Goal: Task Accomplishment & Management: Manage account settings

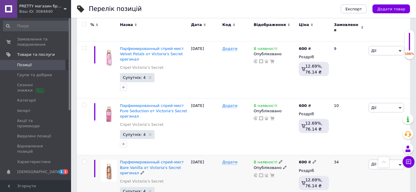
scroll to position [964, 0]
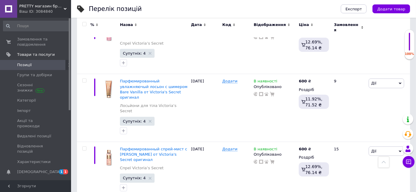
scroll to position [865, 0]
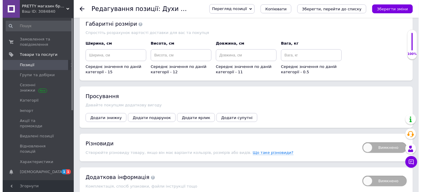
scroll to position [624, 0]
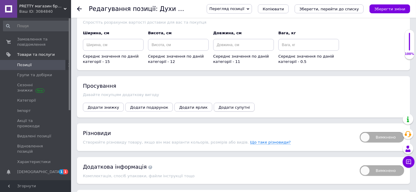
click at [218, 105] on span "Додати супутні" at bounding box center [233, 107] width 31 height 4
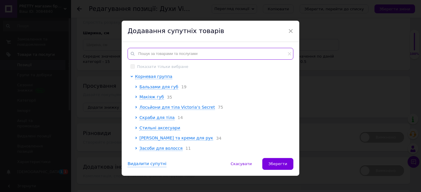
click at [140, 54] on input "text" at bounding box center [211, 54] width 166 height 12
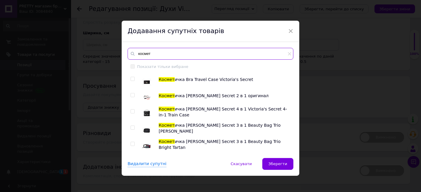
type input "космет"
click at [131, 93] on input "checkbox" at bounding box center [132, 95] width 4 height 4
checkbox input "true"
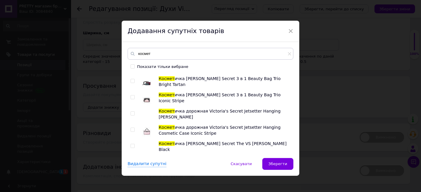
scroll to position [66, 0]
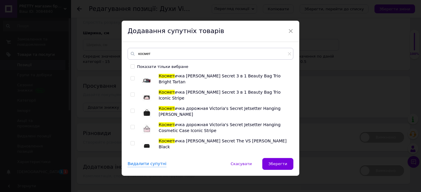
click at [131, 95] on input "checkbox" at bounding box center [132, 95] width 4 height 4
checkbox input "true"
click at [274, 163] on span "Зберегти" at bounding box center [277, 164] width 19 height 4
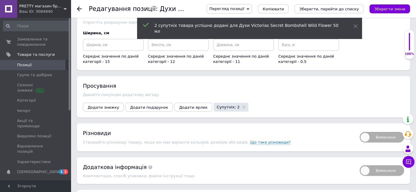
click at [214, 103] on span "Супутніх: 2" at bounding box center [231, 107] width 35 height 9
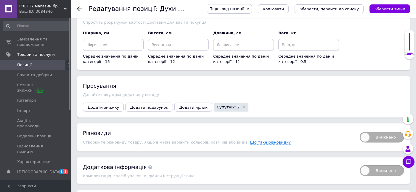
click at [214, 103] on span "Супутніх: 2" at bounding box center [231, 107] width 35 height 9
click at [217, 105] on span "Супутніх: 2" at bounding box center [228, 107] width 23 height 4
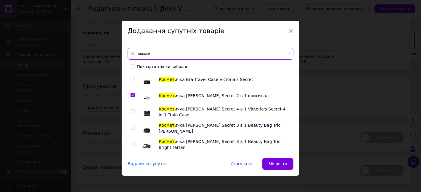
click at [150, 53] on input "космет" at bounding box center [211, 54] width 166 height 12
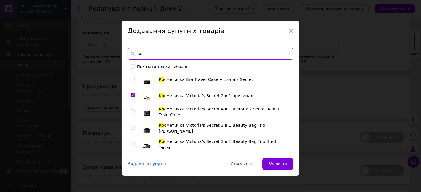
type input "к"
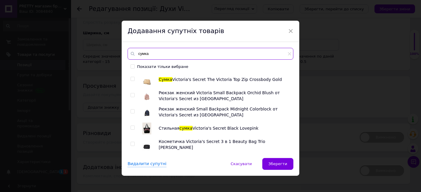
type input "сумка"
click at [131, 95] on input "checkbox" at bounding box center [132, 95] width 4 height 4
checkbox input "true"
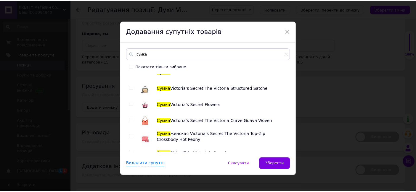
scroll to position [164, 0]
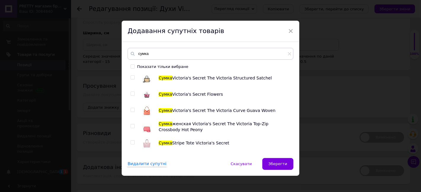
click at [132, 142] on input "checkbox" at bounding box center [132, 143] width 4 height 4
checkbox input "true"
click at [275, 164] on span "Зберегти" at bounding box center [277, 164] width 19 height 4
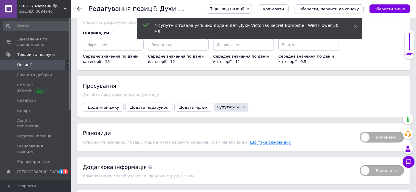
click at [322, 8] on icon "Зберегти, перейти до списку" at bounding box center [328, 9] width 59 height 4
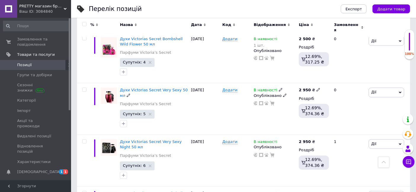
scroll to position [1057, 0]
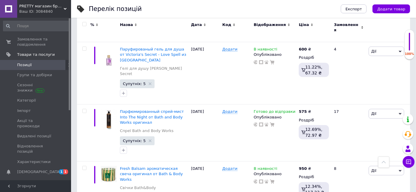
scroll to position [908, 0]
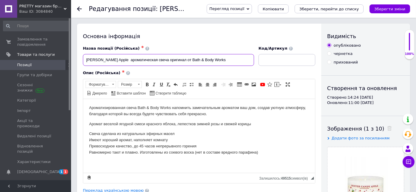
drag, startPoint x: 85, startPoint y: 57, endPoint x: 122, endPoint y: 64, distance: 37.2
click at [122, 64] on input "[PERSON_NAME] Apple ароматическая свеча оригинал от Bath & Body Works" at bounding box center [168, 60] width 171 height 12
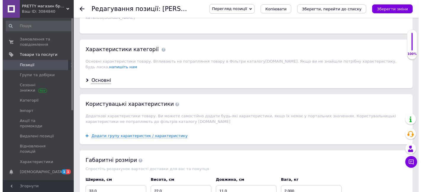
scroll to position [624, 0]
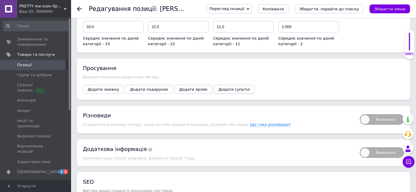
click at [228, 87] on span "Додати супутні" at bounding box center [233, 89] width 31 height 4
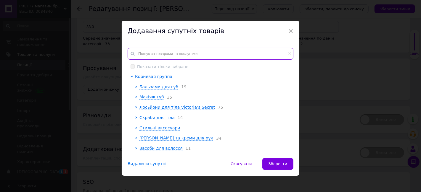
click at [154, 51] on input "text" at bounding box center [211, 54] width 166 height 12
paste input "[PERSON_NAME] Apple"
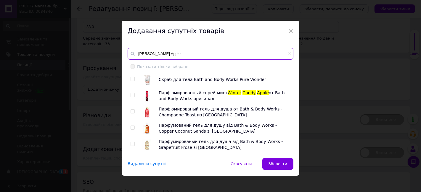
type input "[PERSON_NAME] Apple"
click at [129, 94] on div "Скраб для тела Bath and Body Works Pure Wonder Парфюмированный спрей-мист [PERS…" at bounding box center [210, 113] width 165 height 78
click at [131, 96] on input "checkbox" at bounding box center [132, 95] width 4 height 4
checkbox input "true"
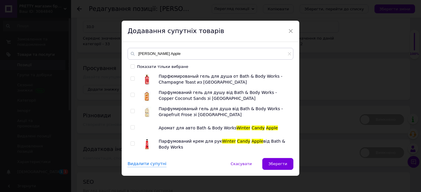
scroll to position [47, 0]
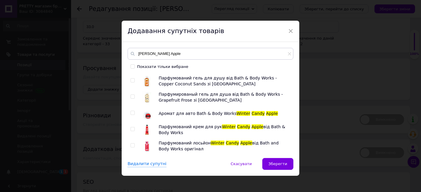
click at [131, 112] on input "checkbox" at bounding box center [132, 113] width 4 height 4
checkbox input "true"
click at [132, 129] on input "checkbox" at bounding box center [132, 130] width 4 height 4
checkbox input "true"
click at [131, 145] on input "checkbox" at bounding box center [132, 146] width 4 height 4
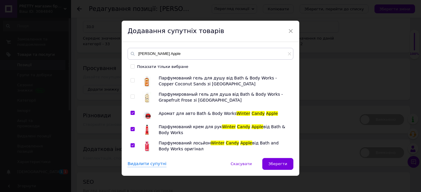
checkbox input "true"
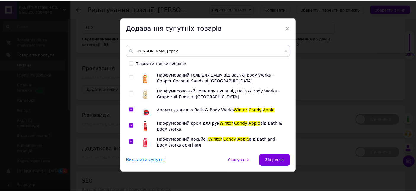
scroll to position [4, 0]
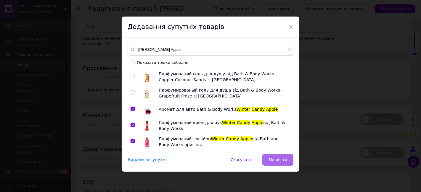
click at [270, 159] on button "Зберегти" at bounding box center [277, 160] width 31 height 12
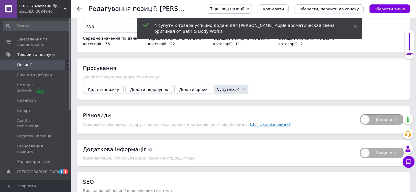
click at [331, 8] on icon "Зберегти, перейти до списку" at bounding box center [328, 9] width 59 height 4
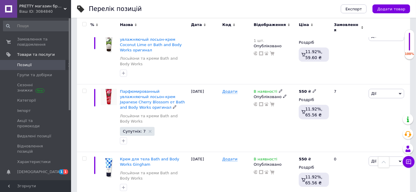
scroll to position [690, 0]
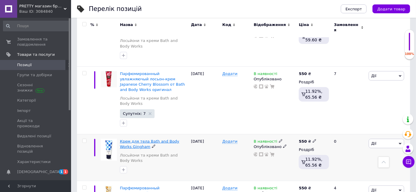
click at [125, 139] on span "Крем для тела Bath and Body Works Gingham" at bounding box center [149, 144] width 59 height 10
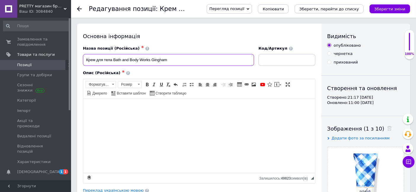
drag, startPoint x: 152, startPoint y: 60, endPoint x: 173, endPoint y: 64, distance: 21.4
click at [173, 64] on input "Крем для тела Bath and Body Works Gingham" at bounding box center [168, 60] width 171 height 12
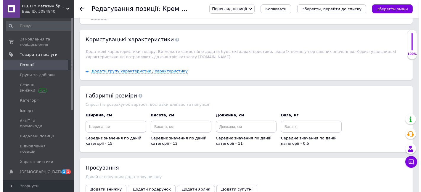
scroll to position [690, 0]
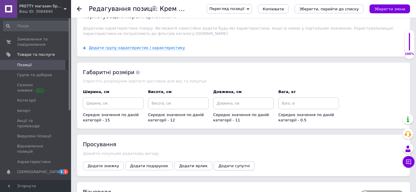
click at [219, 164] on span "Додати супутні" at bounding box center [233, 166] width 31 height 4
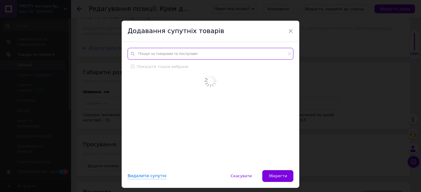
click at [149, 52] on input "text" at bounding box center [211, 54] width 166 height 12
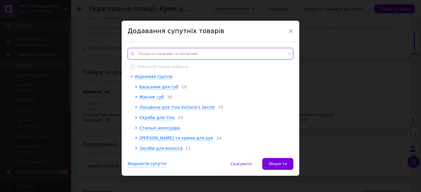
paste input "Gingham"
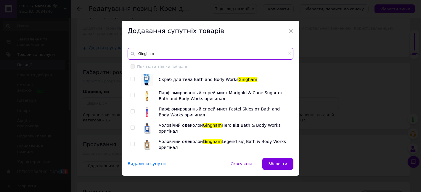
type input "Gingham"
click at [132, 77] on input "checkbox" at bounding box center [132, 79] width 4 height 4
checkbox input "true"
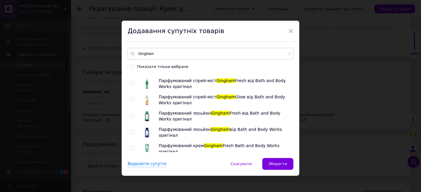
scroll to position [197, 0]
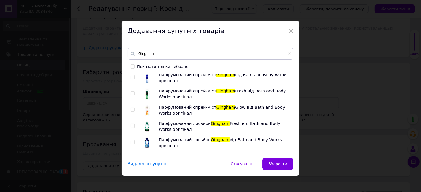
click at [131, 141] on input "checkbox" at bounding box center [132, 143] width 4 height 4
checkbox input "true"
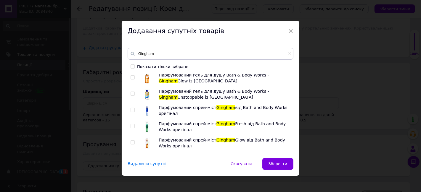
click at [131, 108] on input "checkbox" at bounding box center [132, 110] width 4 height 4
checkbox input "true"
click at [132, 91] on div at bounding box center [133, 95] width 6 height 12
click at [132, 92] on input "checkbox" at bounding box center [132, 94] width 4 height 4
checkbox input "true"
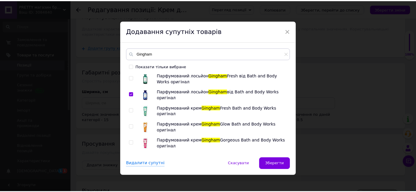
scroll to position [307, 0]
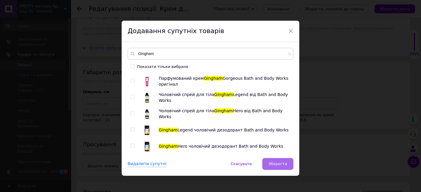
click at [279, 163] on span "Зберегти" at bounding box center [277, 164] width 19 height 4
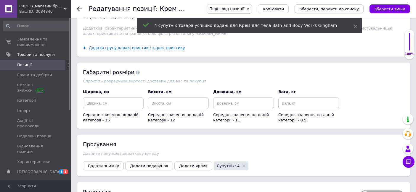
click at [342, 9] on icon "Зберегти, перейти до списку" at bounding box center [328, 9] width 59 height 4
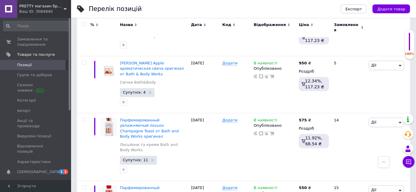
scroll to position [1060, 0]
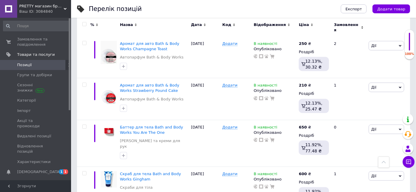
scroll to position [838, 0]
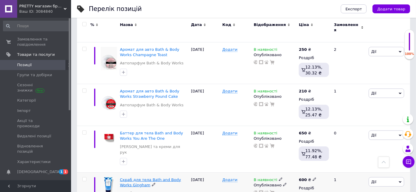
click at [132, 178] on span "Скраб для тела Bath and Body Works Gingham" at bounding box center [150, 183] width 61 height 10
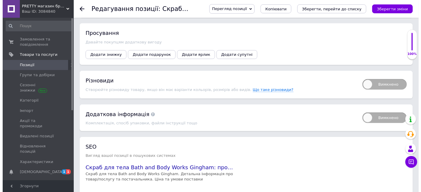
scroll to position [789, 0]
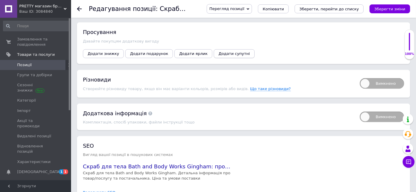
click at [218, 51] on span "Додати супутні" at bounding box center [233, 53] width 31 height 4
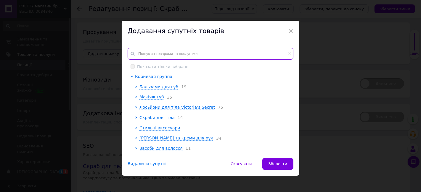
click at [147, 55] on input "text" at bounding box center [211, 54] width 166 height 12
paste input "Gingham"
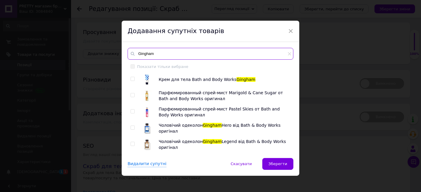
type input "Gingham"
click at [132, 77] on input "checkbox" at bounding box center [132, 79] width 4 height 4
checkbox input "true"
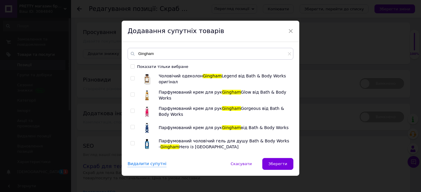
scroll to position [99, 0]
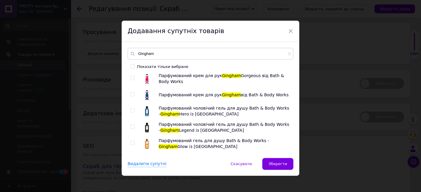
click at [132, 94] on input "checkbox" at bounding box center [132, 95] width 4 height 4
checkbox input "true"
click at [131, 110] on input "checkbox" at bounding box center [132, 111] width 4 height 4
checkbox input "false"
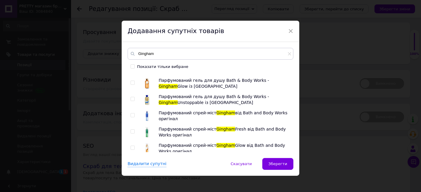
scroll to position [164, 0]
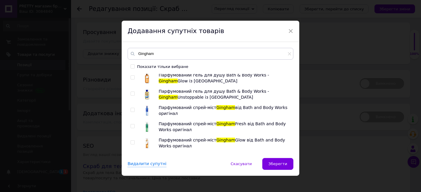
click at [132, 109] on input "checkbox" at bounding box center [132, 110] width 4 height 4
checkbox input "true"
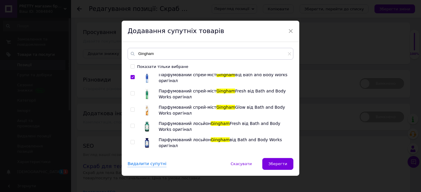
scroll to position [230, 0]
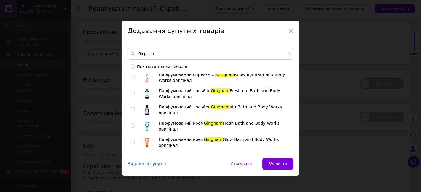
click at [131, 109] on input "checkbox" at bounding box center [132, 110] width 4 height 4
checkbox input "true"
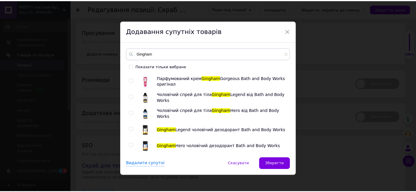
scroll to position [4, 0]
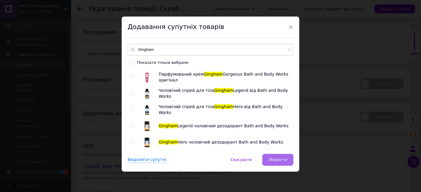
click at [274, 160] on span "Зберегти" at bounding box center [277, 160] width 19 height 4
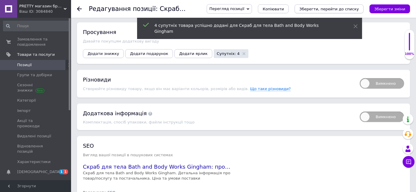
click at [332, 8] on icon "Зберегти, перейти до списку" at bounding box center [328, 9] width 59 height 4
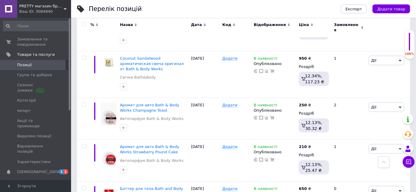
scroll to position [782, 0]
click at [140, 187] on span "Баттер для тела Bath and Body Works You Are The One" at bounding box center [151, 192] width 63 height 10
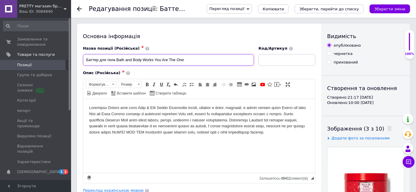
drag, startPoint x: 154, startPoint y: 59, endPoint x: 193, endPoint y: 63, distance: 38.9
click at [193, 63] on input "Баттер для тела Bath and Body Works You Are The One" at bounding box center [168, 60] width 171 height 12
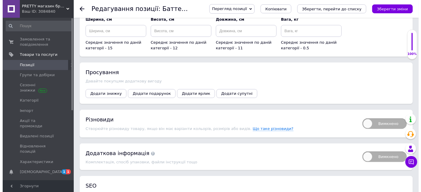
scroll to position [822, 0]
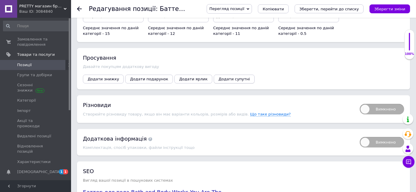
click at [218, 77] on span "Додати супутні" at bounding box center [233, 79] width 31 height 4
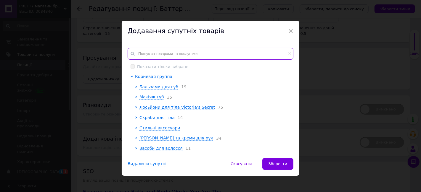
click at [143, 54] on input "text" at bounding box center [211, 54] width 166 height 12
paste input "You Are The One"
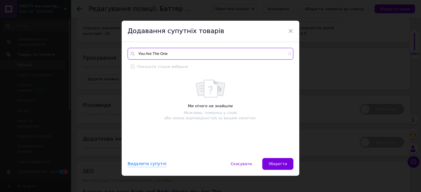
drag, startPoint x: 145, startPoint y: 54, endPoint x: 207, endPoint y: 55, distance: 62.1
click at [207, 55] on input "You Are The One" at bounding box center [211, 54] width 166 height 12
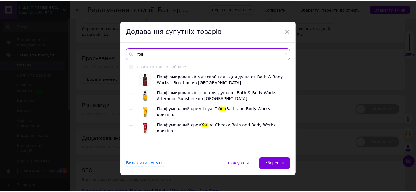
scroll to position [4, 0]
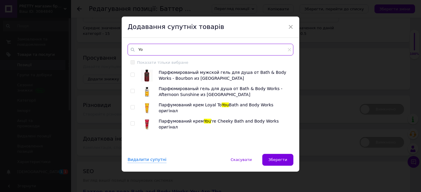
type input "Y"
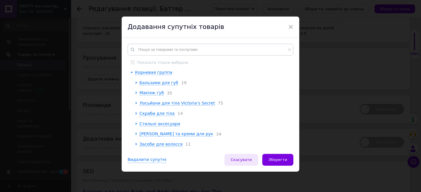
click at [241, 161] on span "Скасувати" at bounding box center [240, 160] width 21 height 4
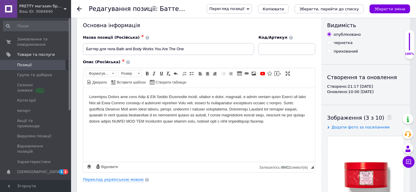
scroll to position [0, 0]
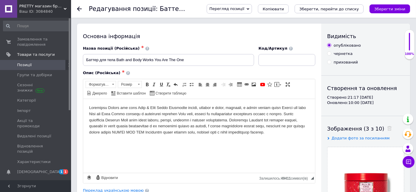
click at [78, 9] on icon at bounding box center [79, 9] width 5 height 5
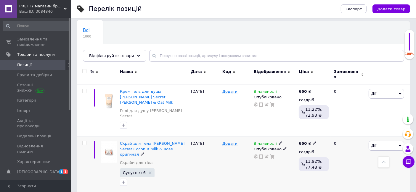
scroll to position [33, 0]
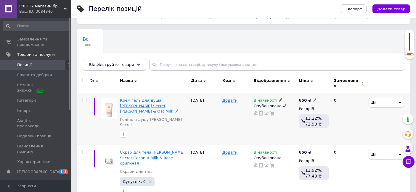
click at [134, 98] on span "Крем гель для душа [PERSON_NAME] Secret [PERSON_NAME] & Oat Milk" at bounding box center [146, 105] width 53 height 15
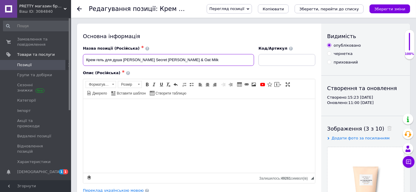
drag, startPoint x: 151, startPoint y: 60, endPoint x: 182, endPoint y: 70, distance: 32.0
click at [182, 70] on div "Назва позиції (Російська) ✱ Крем гель для душа Victoria's Secret [PERSON_NAME] …" at bounding box center [199, 115] width 232 height 138
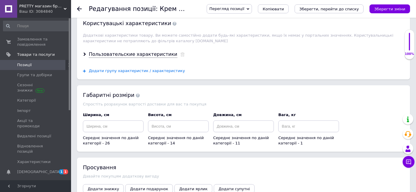
scroll to position [723, 0]
click at [180, 52] on icon at bounding box center [182, 54] width 4 height 4
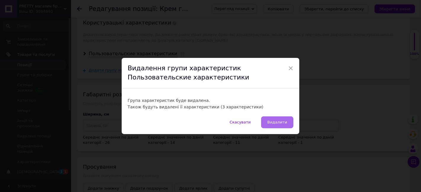
click at [276, 121] on span "Видалити" at bounding box center [277, 122] width 20 height 4
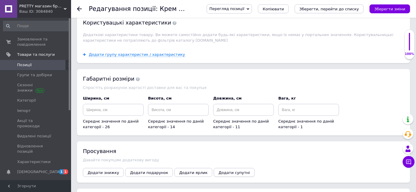
click at [218, 171] on span "Додати супутні" at bounding box center [233, 173] width 31 height 4
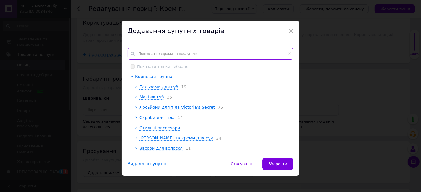
click at [144, 55] on input "text" at bounding box center [211, 54] width 166 height 12
paste input "Almond Blossom"
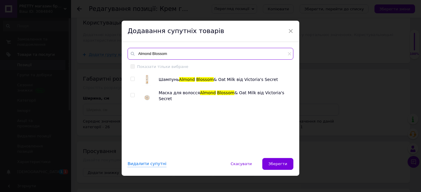
type input "Almond Blossom"
click at [132, 78] on input "checkbox" at bounding box center [132, 79] width 4 height 4
checkbox input "true"
click at [132, 95] on input "checkbox" at bounding box center [132, 95] width 4 height 4
checkbox input "true"
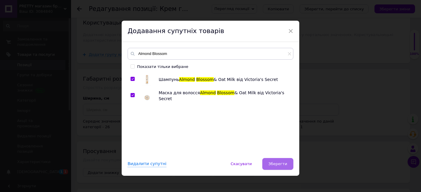
click at [277, 167] on button "Зберегти" at bounding box center [277, 164] width 31 height 12
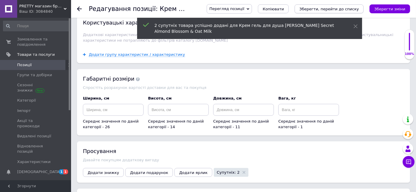
click at [340, 7] on icon "Зберегти, перейти до списку" at bounding box center [328, 9] width 59 height 4
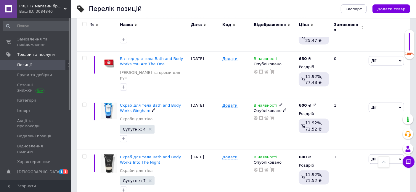
scroll to position [924, 0]
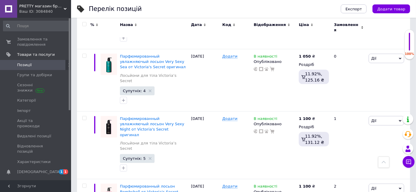
scroll to position [759, 0]
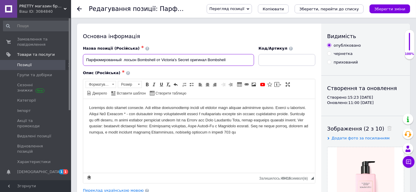
drag, startPoint x: 137, startPoint y: 59, endPoint x: 157, endPoint y: 68, distance: 21.8
click at [157, 68] on div "Назва позиції (Російська) ✱ Парфюмированный лосьон Bombshell от Victoria's Secr…" at bounding box center [199, 115] width 232 height 138
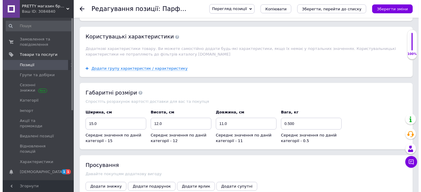
scroll to position [756, 0]
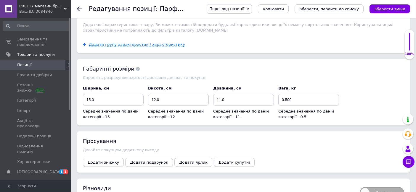
click at [218, 160] on span "Додати супутні" at bounding box center [233, 162] width 31 height 4
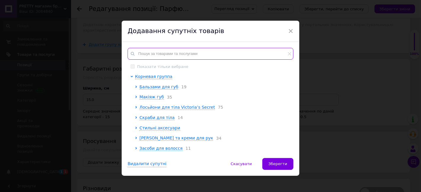
click at [139, 51] on input "text" at bounding box center [211, 54] width 166 height 12
paste input "Bombshell"
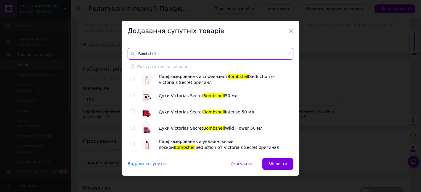
type input "Bombshell"
click at [132, 94] on input "checkbox" at bounding box center [132, 95] width 4 height 4
checkbox input "true"
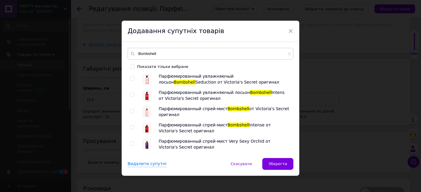
scroll to position [66, 0]
click at [132, 111] on input "checkbox" at bounding box center [132, 111] width 4 height 4
checkbox input "true"
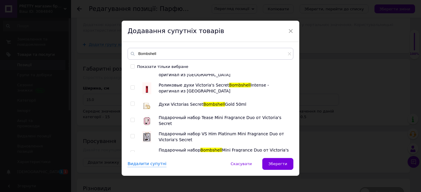
scroll to position [197, 0]
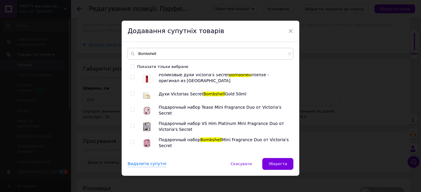
click at [131, 109] on input "checkbox" at bounding box center [132, 110] width 4 height 4
click at [131, 108] on input "checkbox" at bounding box center [132, 110] width 4 height 4
checkbox input "false"
click at [132, 142] on input "checkbox" at bounding box center [132, 143] width 4 height 4
checkbox input "true"
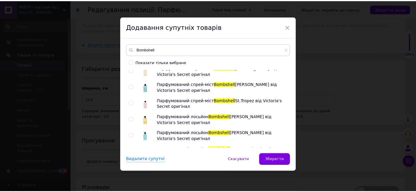
scroll to position [990, 0]
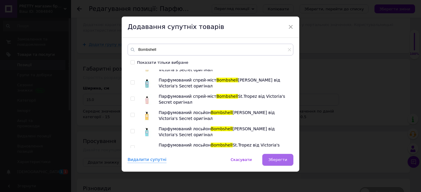
click at [276, 160] on span "Зберегти" at bounding box center [277, 160] width 19 height 4
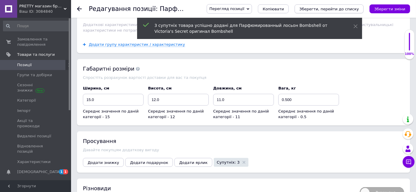
click at [340, 8] on icon "Зберегти, перейти до списку" at bounding box center [328, 9] width 59 height 4
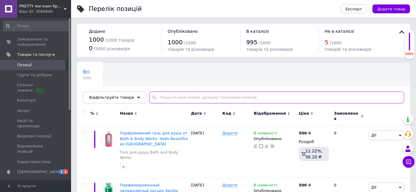
click at [163, 99] on input "text" at bounding box center [276, 98] width 255 height 12
paste input "Bombshell"
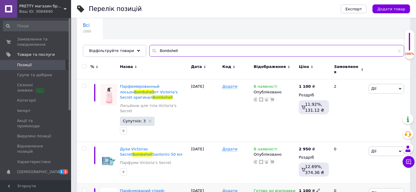
scroll to position [99, 0]
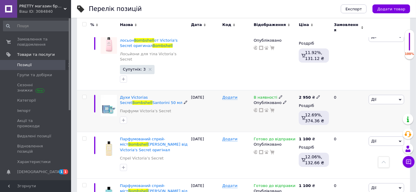
type input "Bombshell"
click at [142, 90] on div "Духи Victorias Secret Bombshell Santorini 50 мл Парфуми Victoria’s Secret" at bounding box center [153, 111] width 71 height 42
click at [135, 95] on span "Духи Victorias Secret" at bounding box center [134, 100] width 28 height 10
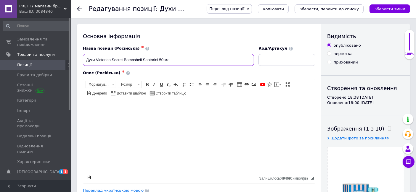
drag, startPoint x: 123, startPoint y: 58, endPoint x: 158, endPoint y: 73, distance: 38.0
click at [158, 73] on div "Назва позиції (Російська) ✱ Духи Victorias Secret Bombshell Santorini 50 мл Код…" at bounding box center [199, 115] width 232 height 138
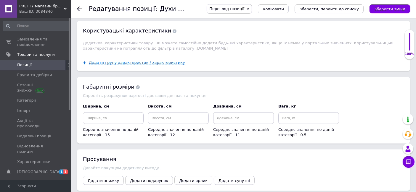
scroll to position [559, 0]
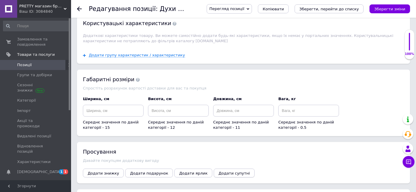
click at [218, 171] on span "Додати супутні" at bounding box center [233, 173] width 31 height 4
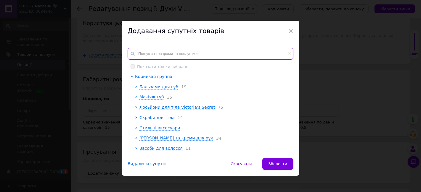
click at [138, 56] on input "text" at bounding box center [211, 54] width 166 height 12
paste input "[PERSON_NAME]"
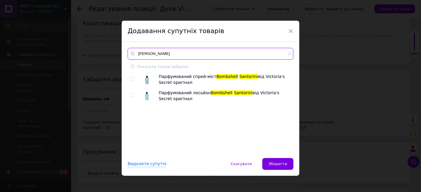
type input "[PERSON_NAME]"
click at [131, 78] on input "checkbox" at bounding box center [132, 79] width 4 height 4
checkbox input "true"
click at [130, 95] on input "checkbox" at bounding box center [132, 95] width 4 height 4
checkbox input "true"
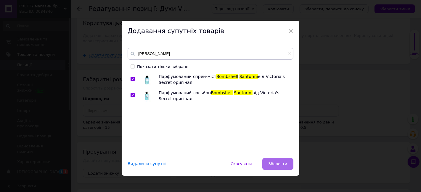
click at [277, 163] on span "Зберегти" at bounding box center [277, 164] width 19 height 4
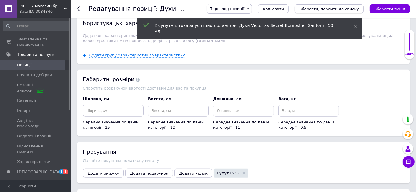
click at [342, 11] on icon "Зберегти, перейти до списку" at bounding box center [328, 9] width 59 height 4
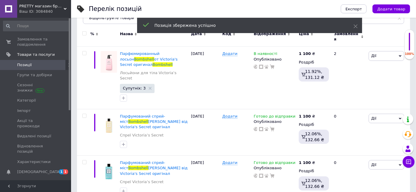
scroll to position [99, 0]
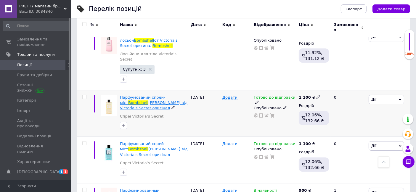
click at [143, 95] on span "Парфумований спрей-міст" at bounding box center [142, 100] width 45 height 10
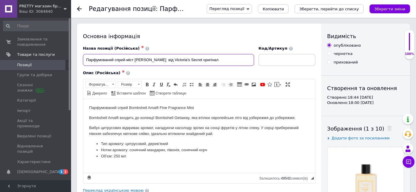
drag, startPoint x: 135, startPoint y: 59, endPoint x: 165, endPoint y: 70, distance: 32.6
click at [165, 70] on div "Назва позиції (Російська) ✱ Парфумований спрей-міст Bombshell Amalfi від Victor…" at bounding box center [199, 115] width 232 height 138
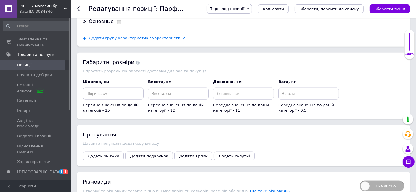
scroll to position [756, 0]
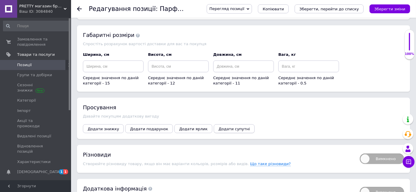
click at [218, 127] on span "Додати супутні" at bounding box center [233, 129] width 31 height 4
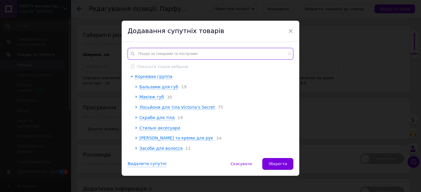
drag, startPoint x: 138, startPoint y: 52, endPoint x: 144, endPoint y: 52, distance: 6.8
click at [139, 52] on input "text" at bounding box center [211, 54] width 166 height 12
paste input "[PERSON_NAME]"
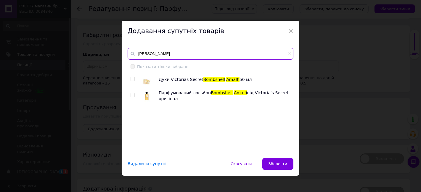
type input "[PERSON_NAME]"
click at [132, 94] on input "checkbox" at bounding box center [132, 95] width 4 height 4
checkbox input "true"
click at [132, 79] on input "checkbox" at bounding box center [132, 79] width 4 height 4
checkbox input "true"
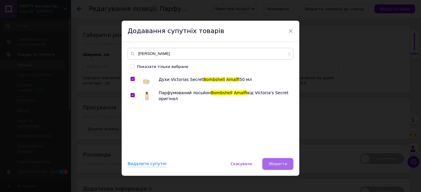
click at [273, 164] on span "Зберегти" at bounding box center [277, 164] width 19 height 4
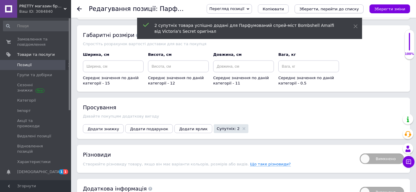
click at [327, 11] on icon "Зберегти, перейти до списку" at bounding box center [328, 9] width 59 height 4
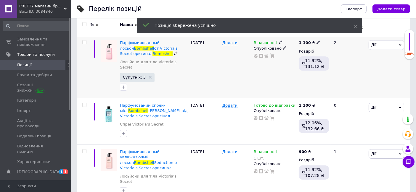
scroll to position [99, 0]
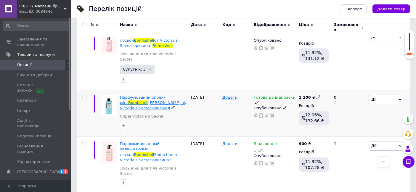
click at [145, 95] on span "Парфумований спрей-міст" at bounding box center [142, 100] width 45 height 10
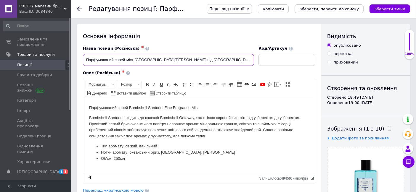
drag, startPoint x: 134, startPoint y: 59, endPoint x: 170, endPoint y: 75, distance: 39.3
click at [170, 75] on div "Назва позиції (Російська) ✱ Парфумований спрей-міст [GEOGRAPHIC_DATA] Santorini…" at bounding box center [199, 115] width 232 height 138
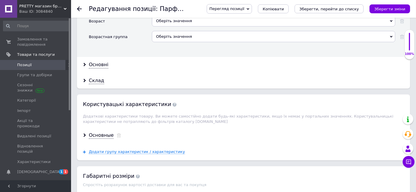
scroll to position [624, 0]
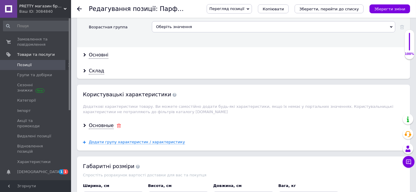
click at [117, 124] on use at bounding box center [119, 126] width 4 height 4
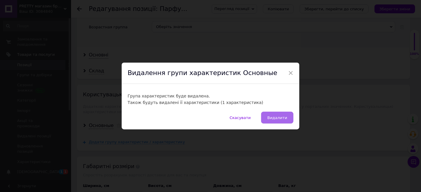
click at [274, 116] on span "Видалити" at bounding box center [277, 118] width 20 height 4
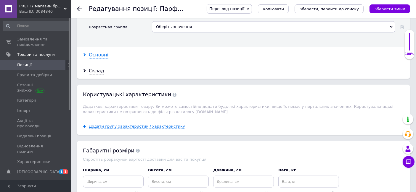
click at [95, 52] on div "Основні" at bounding box center [99, 55] width 20 height 7
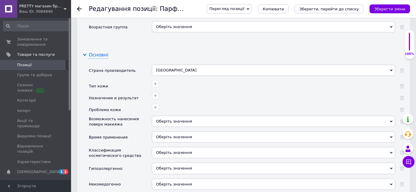
click at [94, 52] on div "Основні" at bounding box center [99, 55] width 20 height 7
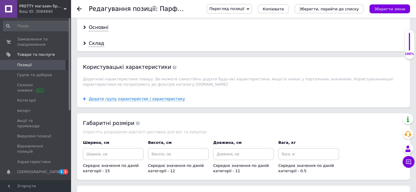
scroll to position [756, 0]
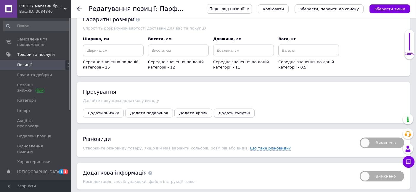
click at [218, 111] on span "Додати супутні" at bounding box center [233, 113] width 31 height 4
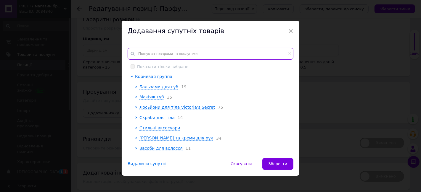
click at [146, 53] on input "text" at bounding box center [211, 54] width 166 height 12
paste input "[PERSON_NAME]"
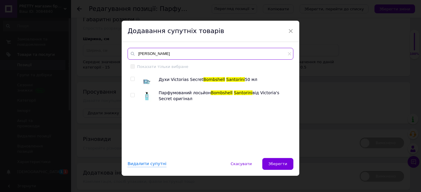
type input "[PERSON_NAME]"
click at [132, 79] on input "checkbox" at bounding box center [132, 79] width 4 height 4
checkbox input "true"
click at [132, 96] on input "checkbox" at bounding box center [132, 95] width 4 height 4
checkbox input "true"
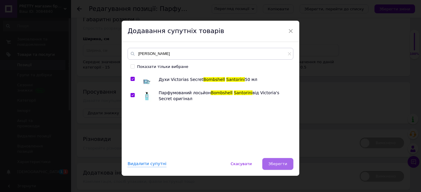
click at [281, 161] on button "Зберегти" at bounding box center [277, 164] width 31 height 12
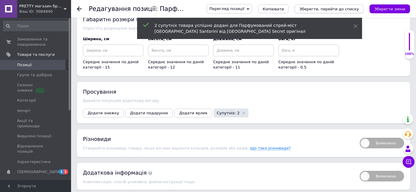
click at [318, 7] on icon "Зберегти, перейти до списку" at bounding box center [328, 9] width 59 height 4
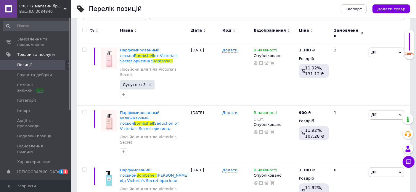
scroll to position [99, 0]
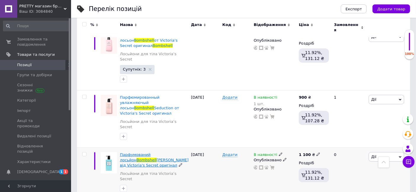
click at [142, 153] on span "Парфумований лосьйон" at bounding box center [135, 158] width 31 height 10
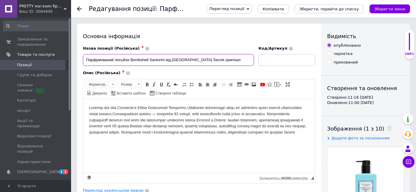
drag, startPoint x: 130, startPoint y: 59, endPoint x: 165, endPoint y: 72, distance: 37.2
click at [165, 72] on div "Назва позиції (Російська) ✱ Парфумований лосьйон Bombshell Santorini від Victor…" at bounding box center [199, 115] width 232 height 138
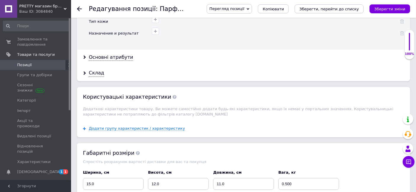
scroll to position [690, 0]
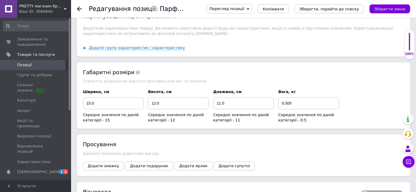
click at [218, 164] on span "Додати супутні" at bounding box center [233, 166] width 31 height 4
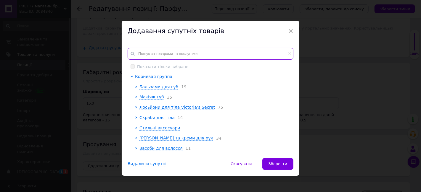
click at [142, 54] on input "text" at bounding box center [211, 54] width 166 height 12
paste input "[PERSON_NAME]"
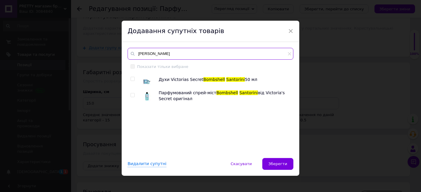
type input "[PERSON_NAME]"
click at [132, 79] on input "checkbox" at bounding box center [132, 79] width 4 height 4
checkbox input "true"
click at [131, 95] on input "checkbox" at bounding box center [132, 95] width 4 height 4
checkbox input "true"
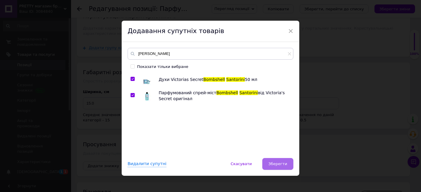
click at [278, 162] on span "Зберегти" at bounding box center [277, 164] width 19 height 4
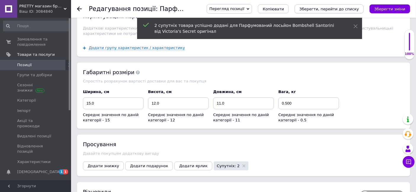
click at [327, 7] on icon "Зберегти, перейти до списку" at bounding box center [328, 9] width 59 height 4
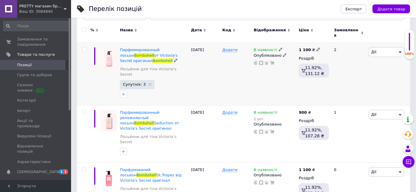
scroll to position [99, 0]
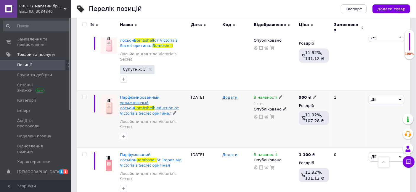
click at [132, 95] on span "Парфюмированный увлажняючый лосьон" at bounding box center [140, 102] width 40 height 15
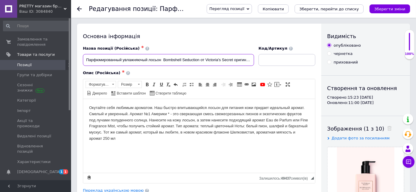
drag, startPoint x: 162, startPoint y: 58, endPoint x: 200, endPoint y: 72, distance: 40.1
click at [200, 72] on div "Назва позиції (Російська) ✱ Парфюмированный увлажняючый лосьон Bombshell Seduct…" at bounding box center [199, 115] width 232 height 138
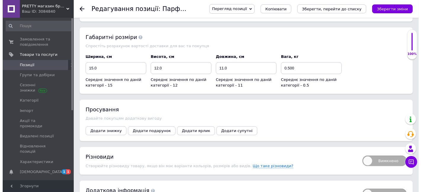
scroll to position [789, 0]
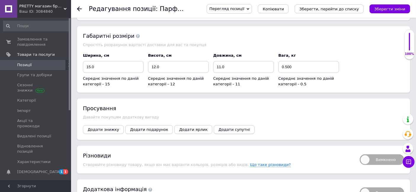
click at [214, 125] on button "Додати супутні" at bounding box center [234, 129] width 41 height 9
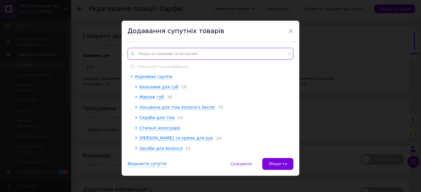
click at [152, 54] on input "text" at bounding box center [211, 54] width 166 height 12
paste input "Bombshell Seduction"
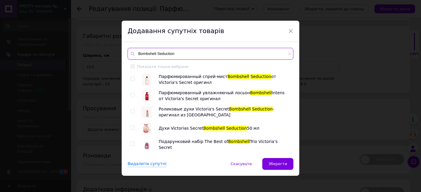
type input "Bombshell Seduction"
click at [131, 80] on input "checkbox" at bounding box center [132, 79] width 4 height 4
checkbox input "true"
click at [132, 111] on input "checkbox" at bounding box center [132, 112] width 4 height 4
checkbox input "true"
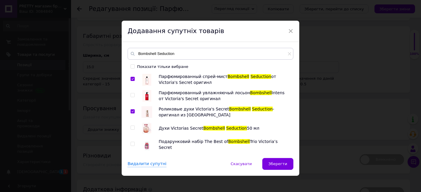
click at [132, 128] on input "checkbox" at bounding box center [132, 128] width 4 height 4
checkbox input "true"
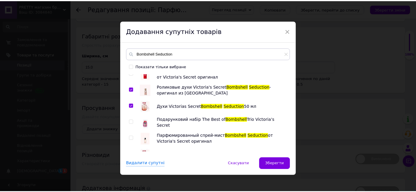
scroll to position [31, 0]
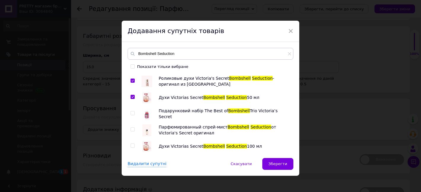
click at [132, 128] on input "checkbox" at bounding box center [132, 130] width 4 height 4
checkbox input "true"
drag, startPoint x: 130, startPoint y: 145, endPoint x: 181, endPoint y: 173, distance: 57.3
click at [130, 145] on input "checkbox" at bounding box center [132, 146] width 4 height 4
checkbox input "true"
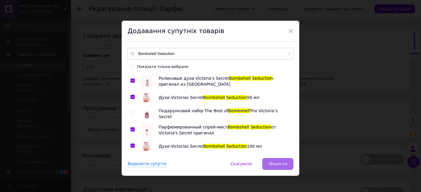
click at [272, 164] on span "Зберегти" at bounding box center [277, 164] width 19 height 4
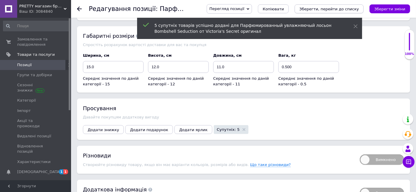
click at [331, 6] on button "Зберегти, перейти до списку" at bounding box center [328, 8] width 69 height 9
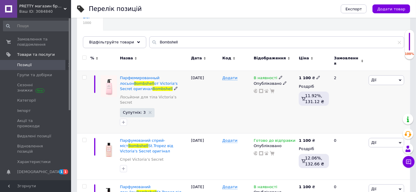
scroll to position [66, 0]
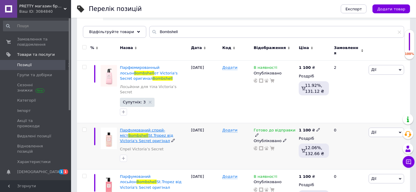
click at [139, 128] on span "Парфумований спрей-міст" at bounding box center [142, 133] width 45 height 10
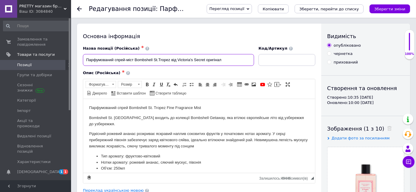
drag, startPoint x: 135, startPoint y: 59, endPoint x: 171, endPoint y: 70, distance: 37.3
click at [171, 70] on div "Назва позиції (Російська) ✱ Парфумований спрей-міст [GEOGRAPHIC_DATA] St.Tropez…" at bounding box center [199, 115] width 232 height 138
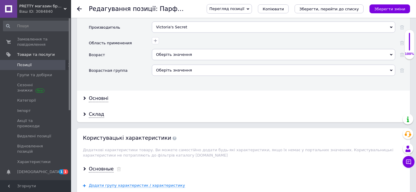
scroll to position [592, 0]
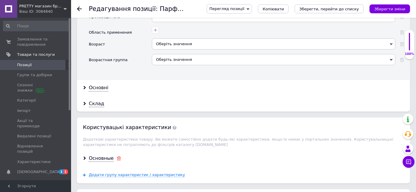
click at [117, 157] on use at bounding box center [119, 159] width 4 height 4
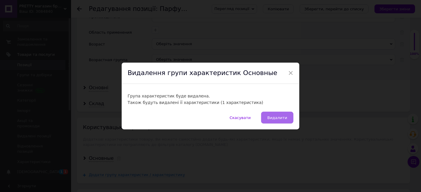
click at [280, 118] on span "Видалити" at bounding box center [277, 118] width 20 height 4
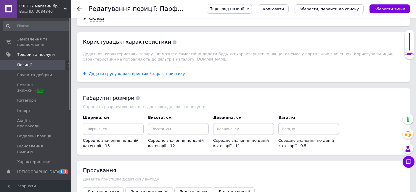
scroll to position [690, 0]
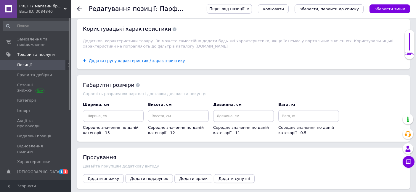
click at [220, 177] on span "Додати супутні" at bounding box center [233, 179] width 31 height 4
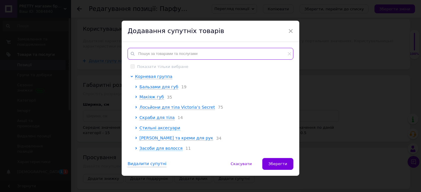
click at [153, 50] on input "text" at bounding box center [211, 54] width 166 height 12
paste input "Bombshell St.Tropez"
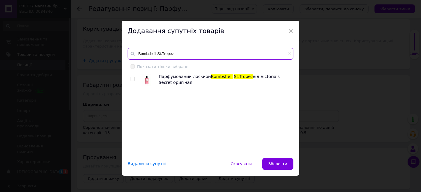
type input "Bombshell St.Tropez"
click at [131, 78] on input "checkbox" at bounding box center [132, 79] width 4 height 4
checkbox input "true"
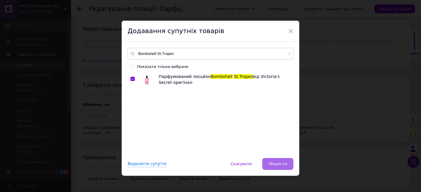
click at [276, 164] on span "Зберегти" at bounding box center [277, 164] width 19 height 4
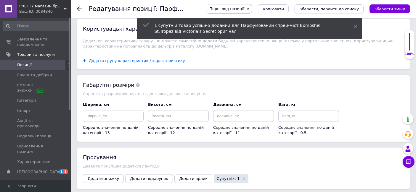
click at [334, 8] on icon "Зберегти, перейти до списку" at bounding box center [328, 9] width 59 height 4
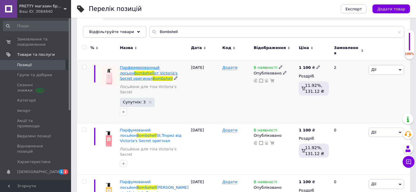
scroll to position [99, 0]
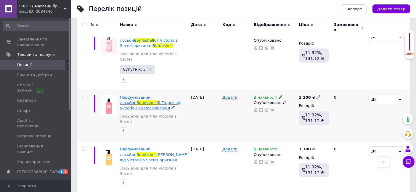
click at [144, 95] on span "Парфумований лосьйон" at bounding box center [135, 100] width 31 height 10
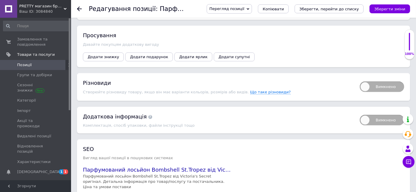
scroll to position [822, 0]
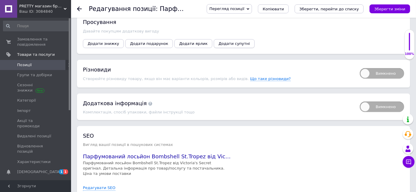
click at [218, 41] on span "Додати супутні" at bounding box center [233, 43] width 31 height 4
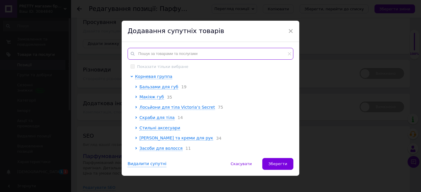
click at [146, 50] on input "text" at bounding box center [211, 54] width 166 height 12
paste input "Bombshell St.Tropez"
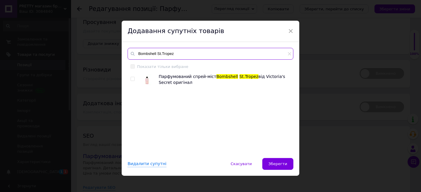
type input "Bombshell St.Tropez"
click at [131, 79] on input "checkbox" at bounding box center [132, 79] width 4 height 4
checkbox input "true"
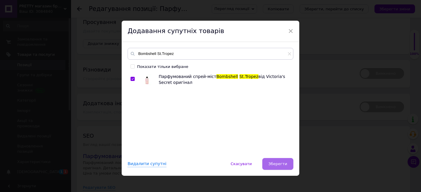
click at [278, 162] on span "Зберегти" at bounding box center [277, 164] width 19 height 4
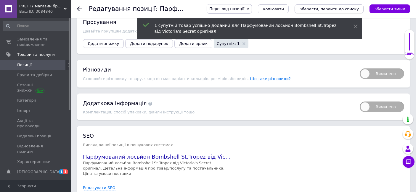
click at [327, 7] on icon "Зберегти, перейти до списку" at bounding box center [328, 9] width 59 height 4
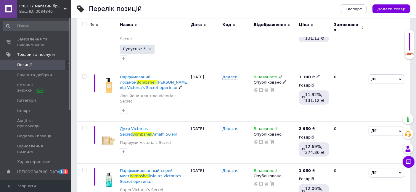
scroll to position [131, 0]
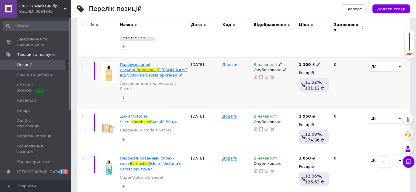
click at [146, 62] on span "Парфумований лосьйон" at bounding box center [135, 67] width 31 height 10
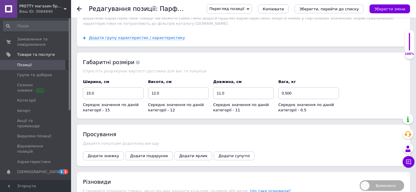
scroll to position [709, 0]
click at [218, 154] on span "Додати супутні" at bounding box center [233, 156] width 31 height 4
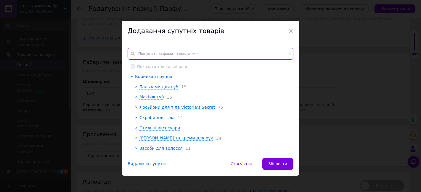
click at [145, 53] on input "text" at bounding box center [211, 54] width 166 height 12
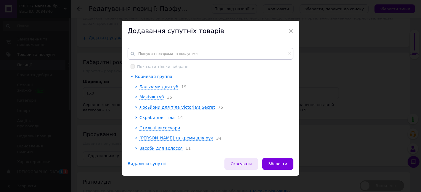
click at [241, 165] on span "Скасувати" at bounding box center [240, 164] width 21 height 4
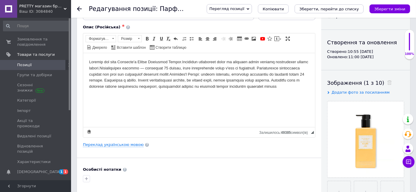
scroll to position [0, 0]
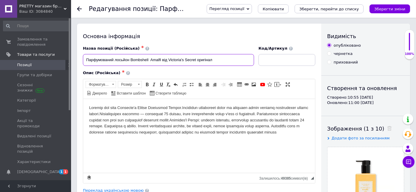
drag, startPoint x: 131, startPoint y: 59, endPoint x: 162, endPoint y: 70, distance: 33.0
click at [162, 70] on div "Назва позиції (Російська) ✱ Парфумований лосьйон Bombshell Amalfi від Victoria'…" at bounding box center [199, 115] width 232 height 138
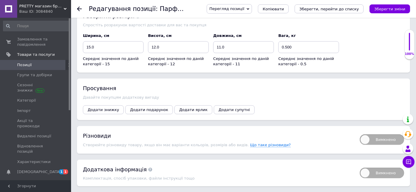
scroll to position [756, 0]
click at [218, 107] on span "Додати супутні" at bounding box center [233, 109] width 31 height 4
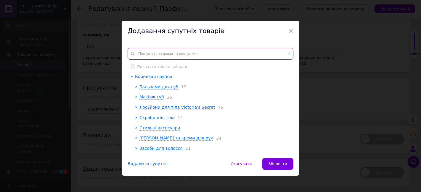
click at [144, 56] on input "text" at bounding box center [211, 54] width 166 height 12
paste input "[PERSON_NAME]"
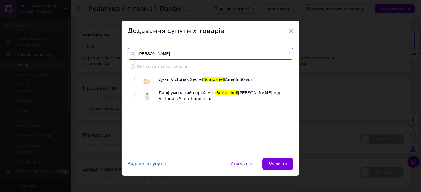
type input "[PERSON_NAME]"
click at [131, 78] on input "checkbox" at bounding box center [132, 79] width 4 height 4
checkbox input "true"
click at [133, 95] on input "checkbox" at bounding box center [132, 95] width 4 height 4
checkbox input "true"
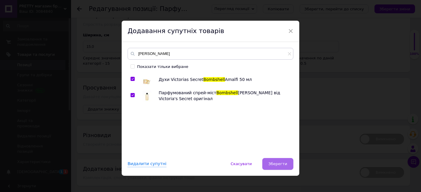
click at [273, 163] on span "Зберегти" at bounding box center [277, 164] width 19 height 4
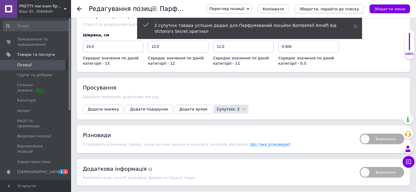
click at [336, 8] on icon "Зберегти, перейти до списку" at bounding box center [328, 9] width 59 height 4
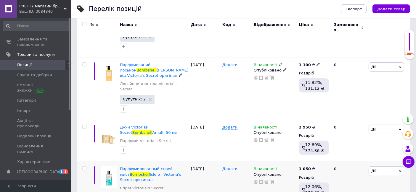
scroll to position [131, 0]
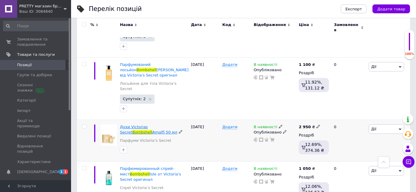
click at [141, 125] on span "Духи Victorias Secret" at bounding box center [134, 130] width 28 height 10
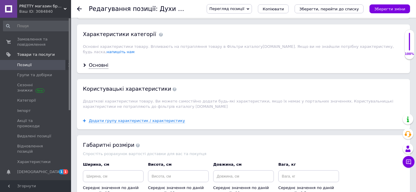
scroll to position [592, 0]
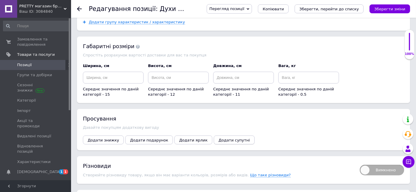
click at [218, 138] on span "Додати супутні" at bounding box center [233, 140] width 31 height 4
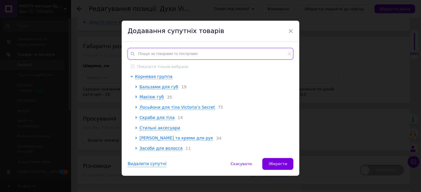
click at [147, 54] on input "text" at bounding box center [211, 54] width 166 height 12
paste input "[PERSON_NAME]"
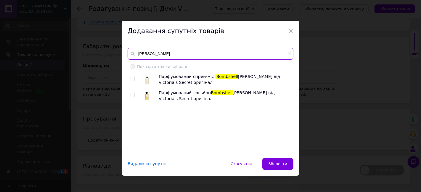
type input "[PERSON_NAME]"
click at [131, 79] on input "checkbox" at bounding box center [132, 79] width 4 height 4
checkbox input "true"
drag, startPoint x: 130, startPoint y: 95, endPoint x: 199, endPoint y: 142, distance: 83.0
click at [130, 96] on input "checkbox" at bounding box center [132, 95] width 4 height 4
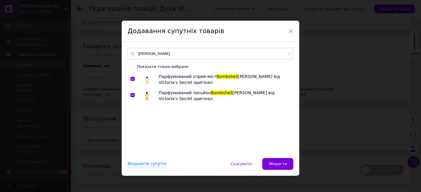
checkbox input "true"
click at [275, 162] on span "Зберегти" at bounding box center [277, 164] width 19 height 4
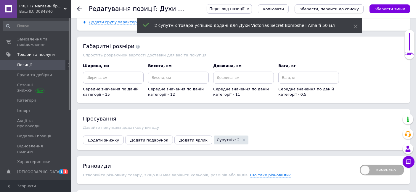
click at [324, 9] on icon "Зберегти, перейти до списку" at bounding box center [328, 9] width 59 height 4
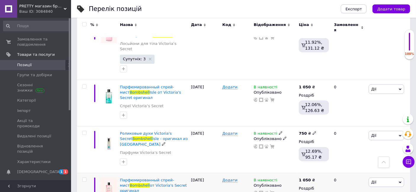
scroll to position [99, 0]
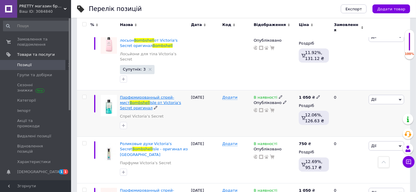
click at [152, 95] on span "Парфюмированный спрей-мист" at bounding box center [147, 100] width 54 height 10
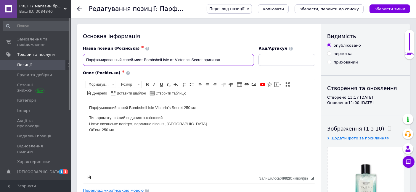
drag, startPoint x: 144, startPoint y: 59, endPoint x: 170, endPoint y: 71, distance: 28.7
click at [170, 71] on div "Назва позиції (Російська) ✱ Парфюмированный спрей-мист Bombshell Isle от Victor…" at bounding box center [199, 115] width 232 height 138
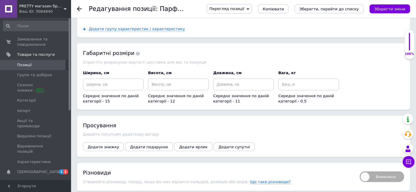
scroll to position [756, 0]
click at [218, 145] on span "Додати супутні" at bounding box center [233, 147] width 31 height 4
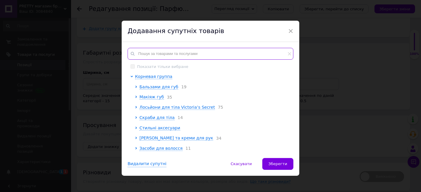
click at [142, 51] on input "text" at bounding box center [211, 54] width 166 height 12
paste input "Bombshell Isle"
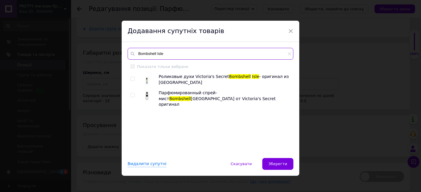
type input "Bombshell Isle"
drag, startPoint x: 131, startPoint y: 78, endPoint x: 133, endPoint y: 98, distance: 20.3
click at [131, 78] on input "checkbox" at bounding box center [132, 79] width 4 height 4
checkbox input "true"
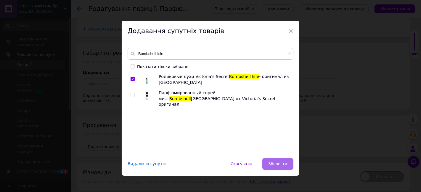
click at [275, 163] on span "Зберегти" at bounding box center [277, 164] width 19 height 4
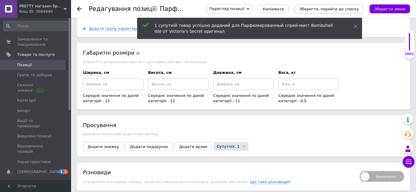
click at [325, 10] on icon "Зберегти, перейти до списку" at bounding box center [328, 9] width 59 height 4
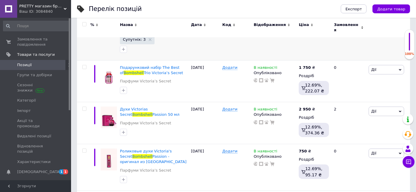
scroll to position [131, 0]
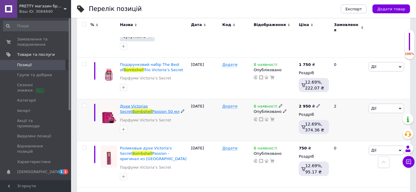
click at [137, 104] on span "Духи Victorias Secret" at bounding box center [134, 109] width 28 height 10
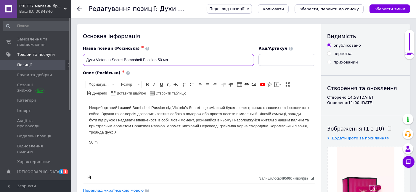
drag, startPoint x: 124, startPoint y: 59, endPoint x: 156, endPoint y: 75, distance: 35.7
click at [156, 75] on div "Назва позиції (Російська) ✱ Духи Victorias Secret Bombshell Passion 50 мл Код/А…" at bounding box center [199, 115] width 232 height 138
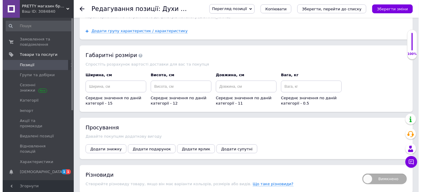
scroll to position [624, 0]
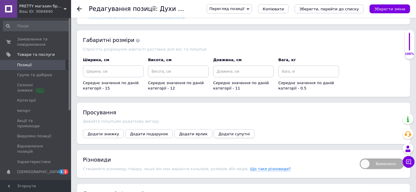
click at [218, 132] on span "Додати супутні" at bounding box center [233, 134] width 31 height 4
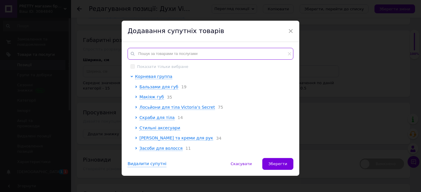
click at [150, 53] on input "text" at bounding box center [211, 54] width 166 height 12
paste input "Bombshell Passion"
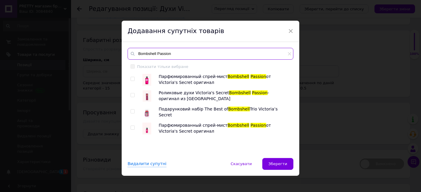
type input "Bombshell Passion"
click at [130, 78] on input "checkbox" at bounding box center [132, 79] width 4 height 4
checkbox input "true"
click at [131, 94] on input "checkbox" at bounding box center [132, 95] width 4 height 4
checkbox input "true"
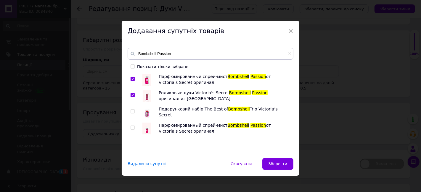
click at [133, 126] on input "checkbox" at bounding box center [132, 128] width 4 height 4
checkbox input "true"
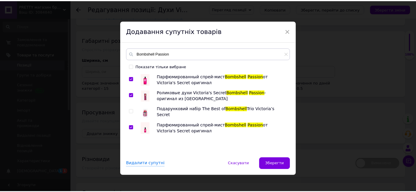
scroll to position [4, 0]
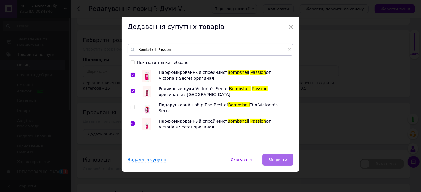
click at [279, 158] on span "Зберегти" at bounding box center [277, 160] width 19 height 4
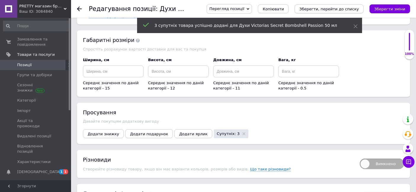
click at [319, 11] on icon "Зберегти, перейти до списку" at bounding box center [328, 9] width 59 height 4
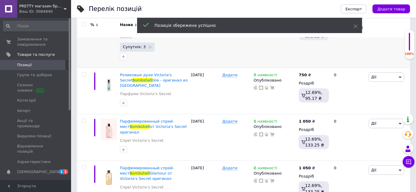
scroll to position [131, 0]
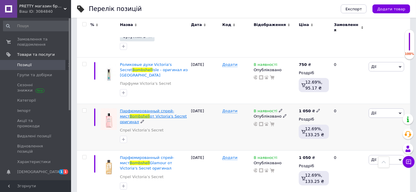
click at [138, 109] on span "Парфюмированный спрей-мист" at bounding box center [147, 114] width 54 height 10
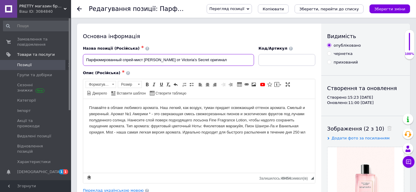
drag, startPoint x: 143, startPoint y: 59, endPoint x: 162, endPoint y: 70, distance: 21.4
click at [162, 70] on div "Назва позиції (Російська) ✱ Парфюмированный спрей-мист Bombshell от Victoria's …" at bounding box center [199, 115] width 232 height 138
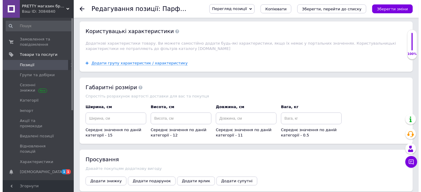
scroll to position [624, 0]
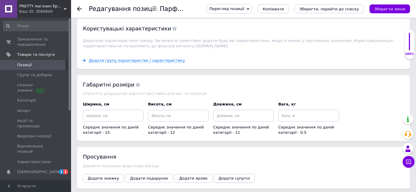
click at [218, 176] on span "Додати супутні" at bounding box center [233, 178] width 31 height 4
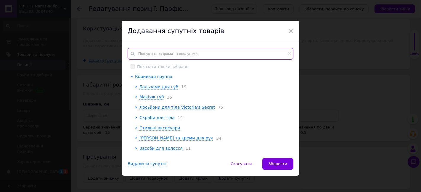
click at [155, 50] on input "text" at bounding box center [211, 54] width 166 height 12
paste input "Bombshell"
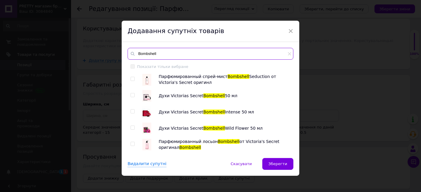
type input "Bombshell"
click at [130, 95] on input "checkbox" at bounding box center [132, 95] width 4 height 4
checkbox input "true"
click at [133, 144] on input "checkbox" at bounding box center [132, 144] width 4 height 4
checkbox input "true"
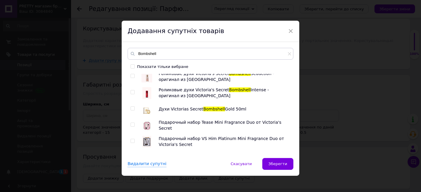
scroll to position [197, 0]
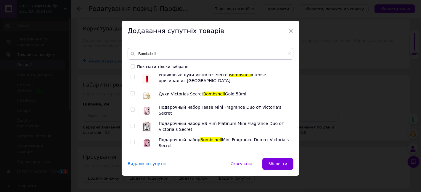
click at [131, 141] on input "checkbox" at bounding box center [132, 143] width 4 height 4
checkbox input "true"
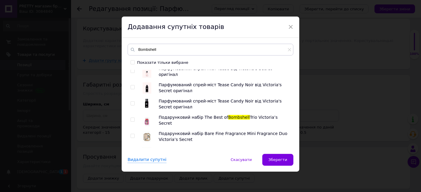
scroll to position [427, 0]
click at [131, 119] on input "checkbox" at bounding box center [132, 120] width 4 height 4
checkbox input "true"
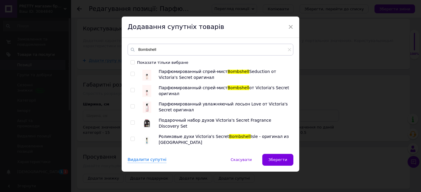
scroll to position [723, 0]
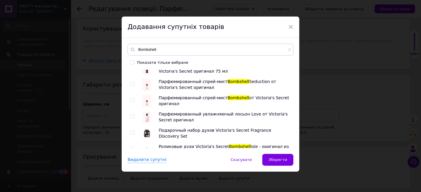
click at [130, 100] on input "checkbox" at bounding box center [132, 101] width 4 height 4
checkbox input "true"
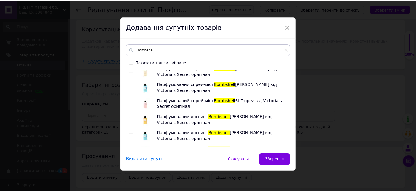
scroll to position [990, 0]
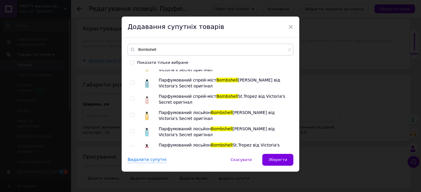
click at [273, 160] on span "Зберегти" at bounding box center [277, 160] width 19 height 4
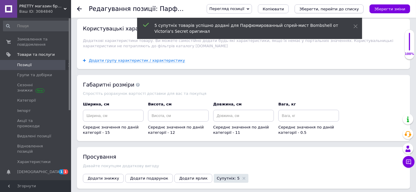
click at [318, 9] on icon "Зберегти, перейти до списку" at bounding box center [328, 9] width 59 height 4
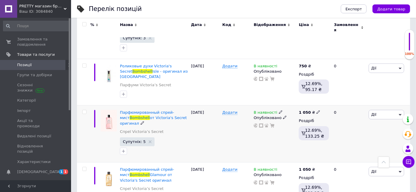
scroll to position [131, 0]
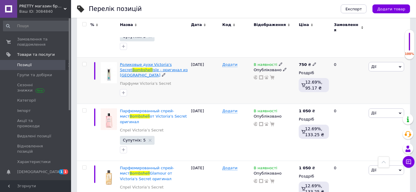
click at [129, 62] on span "Роликовые духи Victoria's Secret" at bounding box center [146, 67] width 52 height 10
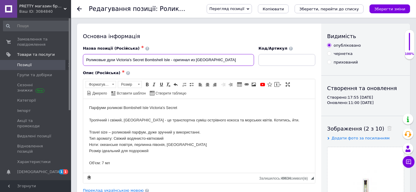
drag, startPoint x: 144, startPoint y: 60, endPoint x: 170, endPoint y: 70, distance: 27.3
click at [170, 70] on div "Назва позиції (Російська) ✱ Роликовые духи Victoria's Secret Bombshell Isle - о…" at bounding box center [199, 115] width 232 height 138
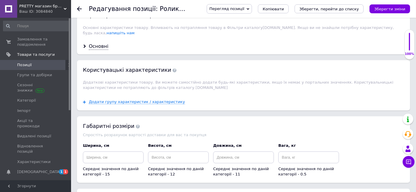
scroll to position [624, 0]
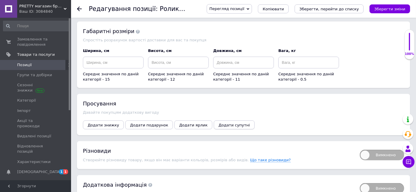
click at [218, 123] on span "Додати супутні" at bounding box center [233, 125] width 31 height 4
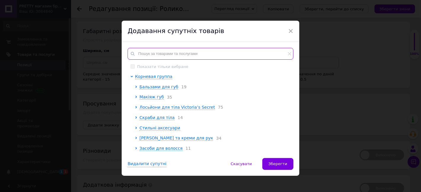
click at [149, 51] on input "text" at bounding box center [211, 54] width 166 height 12
paste input "Bombshell Isle"
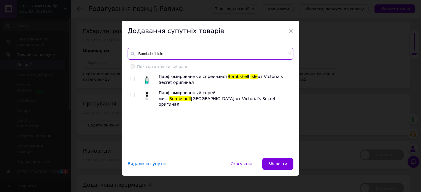
type input "Bombshell Isle"
click at [131, 78] on input "checkbox" at bounding box center [132, 79] width 4 height 4
checkbox input "true"
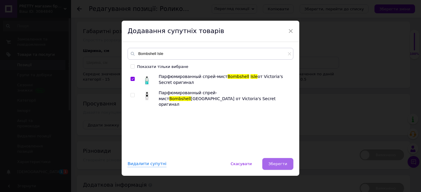
click at [275, 163] on span "Зберегти" at bounding box center [277, 164] width 19 height 4
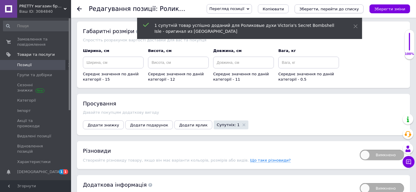
click at [331, 9] on icon "Зберегти, перейти до списку" at bounding box center [328, 9] width 59 height 4
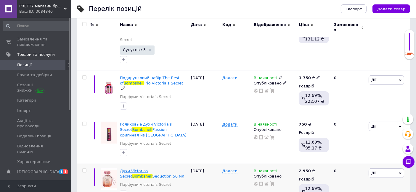
scroll to position [131, 0]
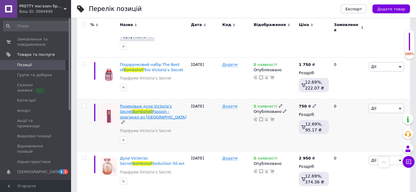
click at [138, 104] on span "Роликовые духи Victoria's Secret" at bounding box center [146, 109] width 52 height 10
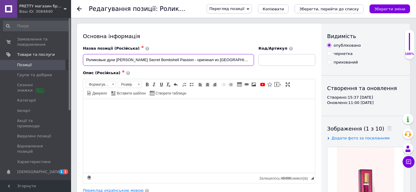
drag, startPoint x: 145, startPoint y: 59, endPoint x: 177, endPoint y: 73, distance: 35.1
click at [177, 73] on div "Назва позиції (Російська) ✱ Роликовые духи Victoria's Secret Bombshell Passion …" at bounding box center [199, 115] width 232 height 138
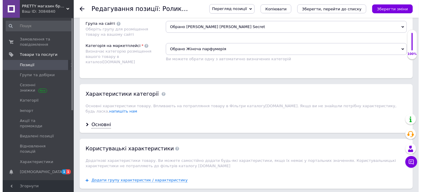
scroll to position [624, 0]
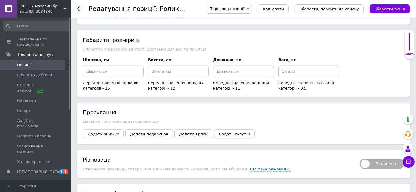
click at [218, 132] on span "Додати супутні" at bounding box center [233, 134] width 31 height 4
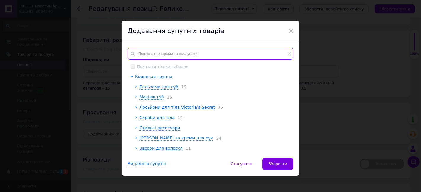
click at [140, 48] on input "text" at bounding box center [211, 54] width 166 height 12
paste input "Bombshell Passion"
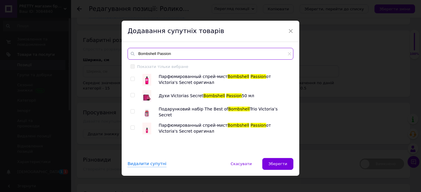
type input "Bombshell Passion"
click at [131, 78] on input "checkbox" at bounding box center [132, 79] width 4 height 4
checkbox input "true"
click at [132, 94] on input "checkbox" at bounding box center [132, 95] width 4 height 4
checkbox input "true"
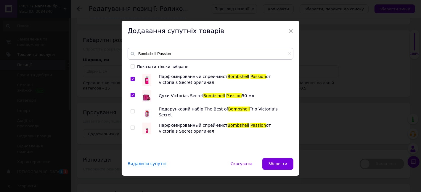
click at [131, 128] on input "checkbox" at bounding box center [132, 128] width 4 height 4
checkbox input "true"
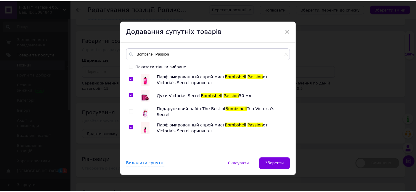
scroll to position [4, 0]
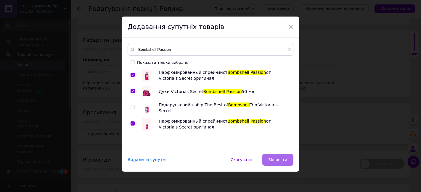
click at [281, 158] on span "Зберегти" at bounding box center [277, 160] width 19 height 4
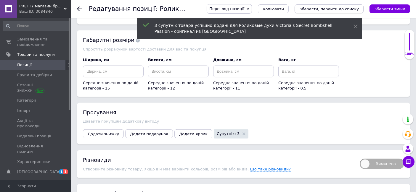
click at [343, 7] on icon "Зберегти, перейти до списку" at bounding box center [328, 9] width 59 height 4
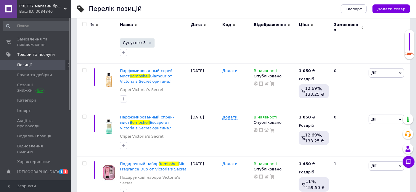
scroll to position [131, 0]
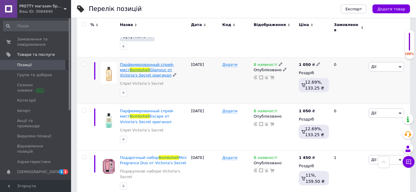
click at [142, 62] on span "Парфюмированный спрей-мист" at bounding box center [147, 67] width 54 height 10
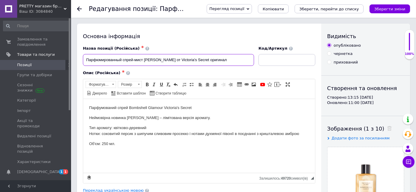
drag, startPoint x: 144, startPoint y: 60, endPoint x: 179, endPoint y: 77, distance: 38.8
click at [179, 77] on div "Назва позиції (Російська) ✱ Парфюмированный спрей-мист [PERSON_NAME] от Victori…" at bounding box center [199, 115] width 232 height 138
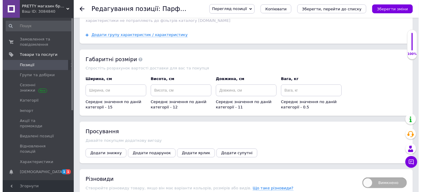
scroll to position [657, 0]
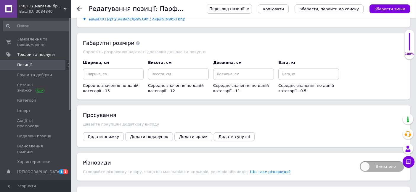
click at [218, 135] on span "Додати супутні" at bounding box center [233, 137] width 31 height 4
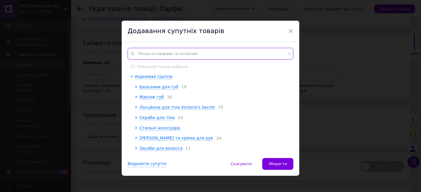
click at [140, 53] on input "text" at bounding box center [211, 54] width 166 height 12
paste input "Bombshell Glamour"
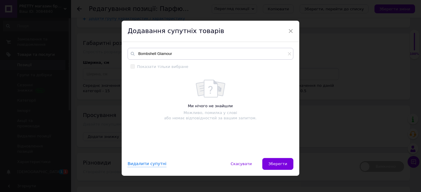
drag, startPoint x: 134, startPoint y: 52, endPoint x: 236, endPoint y: 46, distance: 101.7
click at [221, 48] on div "Bombshell Glamour" at bounding box center [211, 54] width 166 height 12
drag, startPoint x: 170, startPoint y: 53, endPoint x: 179, endPoint y: 56, distance: 8.9
click at [171, 54] on input "Bombshell Glamour" at bounding box center [211, 54] width 166 height 12
type input "B"
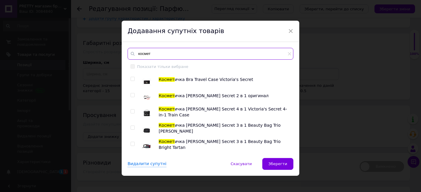
type input "космет"
click at [132, 94] on input "checkbox" at bounding box center [132, 95] width 4 height 4
checkbox input "true"
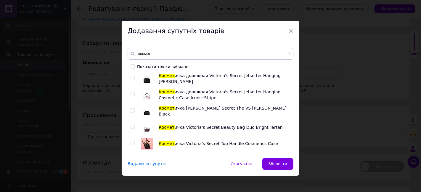
click at [131, 93] on input "checkbox" at bounding box center [132, 95] width 4 height 4
checkbox input "true"
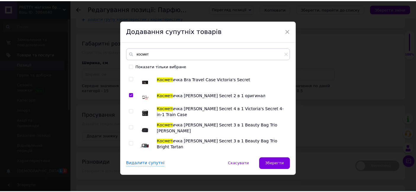
scroll to position [145, 0]
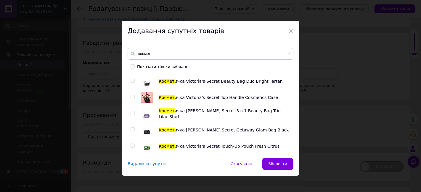
click at [131, 112] on input "checkbox" at bounding box center [132, 114] width 4 height 4
checkbox input "true"
click at [280, 161] on button "Зберегти" at bounding box center [277, 164] width 31 height 12
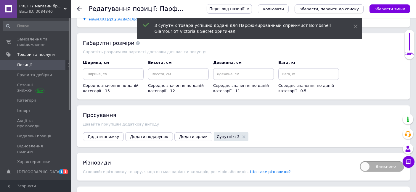
click at [328, 7] on icon "Зберегти, перейти до списку" at bounding box center [328, 9] width 59 height 4
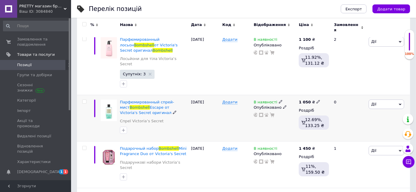
scroll to position [99, 0]
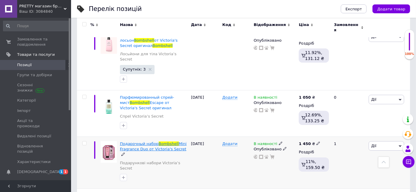
click at [136, 142] on span "Подарочный набор" at bounding box center [139, 144] width 39 height 4
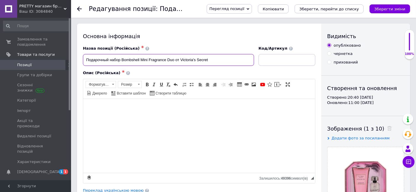
drag, startPoint x: 122, startPoint y: 59, endPoint x: 140, endPoint y: 70, distance: 21.0
click at [140, 70] on div "Назва позиції (Російська) ✱ Подарочный набор Bombshell Mini Fragrance Duo от Vi…" at bounding box center [199, 115] width 232 height 138
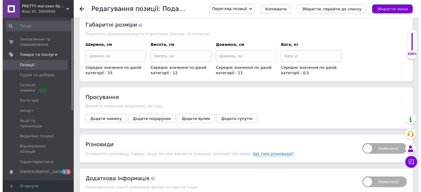
scroll to position [690, 0]
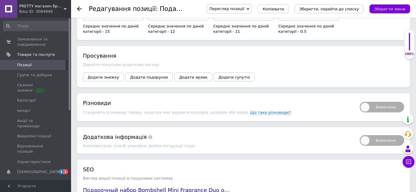
click at [214, 73] on button "Додати супутні" at bounding box center [234, 77] width 41 height 9
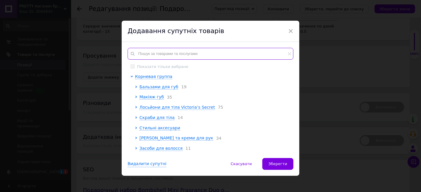
click at [139, 52] on input "text" at bounding box center [211, 54] width 166 height 12
paste input "Bombshell"
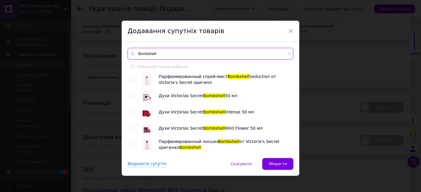
type input "Bombshell"
click at [131, 94] on input "checkbox" at bounding box center [132, 95] width 4 height 4
checkbox input "true"
click at [132, 143] on input "checkbox" at bounding box center [132, 144] width 4 height 4
checkbox input "true"
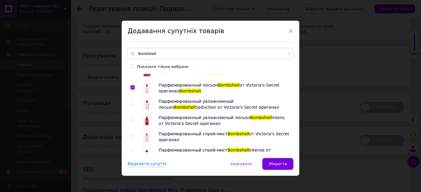
scroll to position [66, 0]
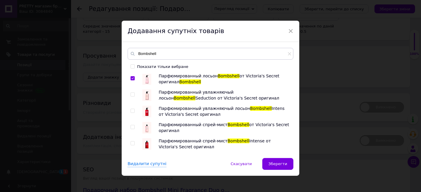
click at [131, 125] on input "checkbox" at bounding box center [132, 127] width 4 height 4
checkbox input "true"
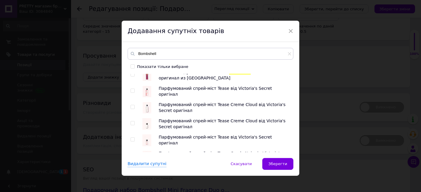
scroll to position [427, 0]
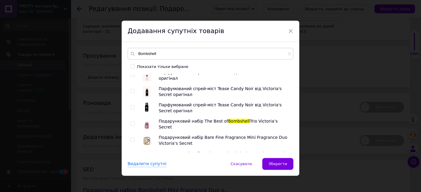
click at [131, 122] on input "checkbox" at bounding box center [132, 124] width 4 height 4
checkbox input "true"
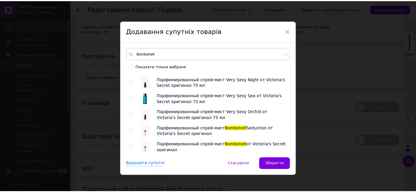
scroll to position [723, 0]
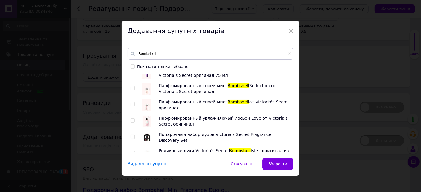
click at [133, 104] on input "checkbox" at bounding box center [132, 105] width 4 height 4
checkbox input "true"
click at [278, 164] on span "Зберегти" at bounding box center [277, 164] width 19 height 4
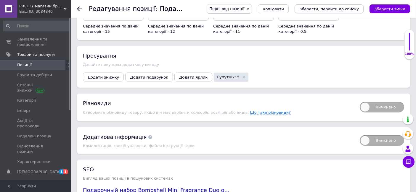
click at [330, 8] on icon "Зберегти, перейти до списку" at bounding box center [328, 9] width 59 height 4
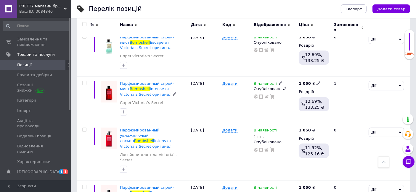
scroll to position [164, 0]
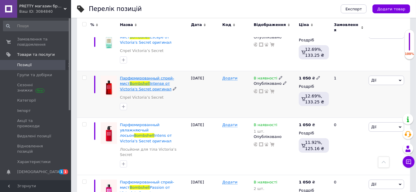
click at [128, 76] on span "Парфюмированный спрей-мист" at bounding box center [147, 81] width 54 height 10
